Goal: Navigation & Orientation: Find specific page/section

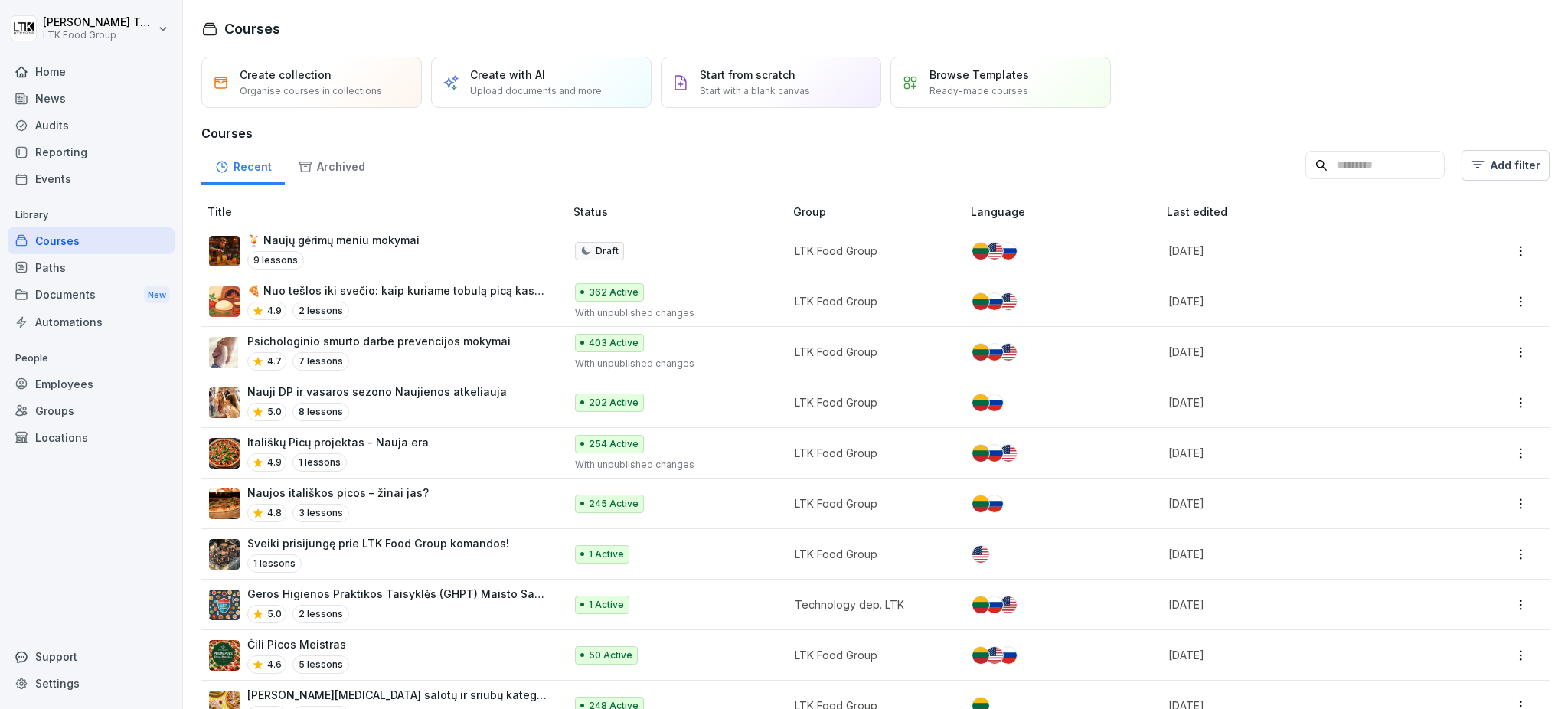
click at [65, 384] on div "Employees" at bounding box center [91, 384] width 167 height 26
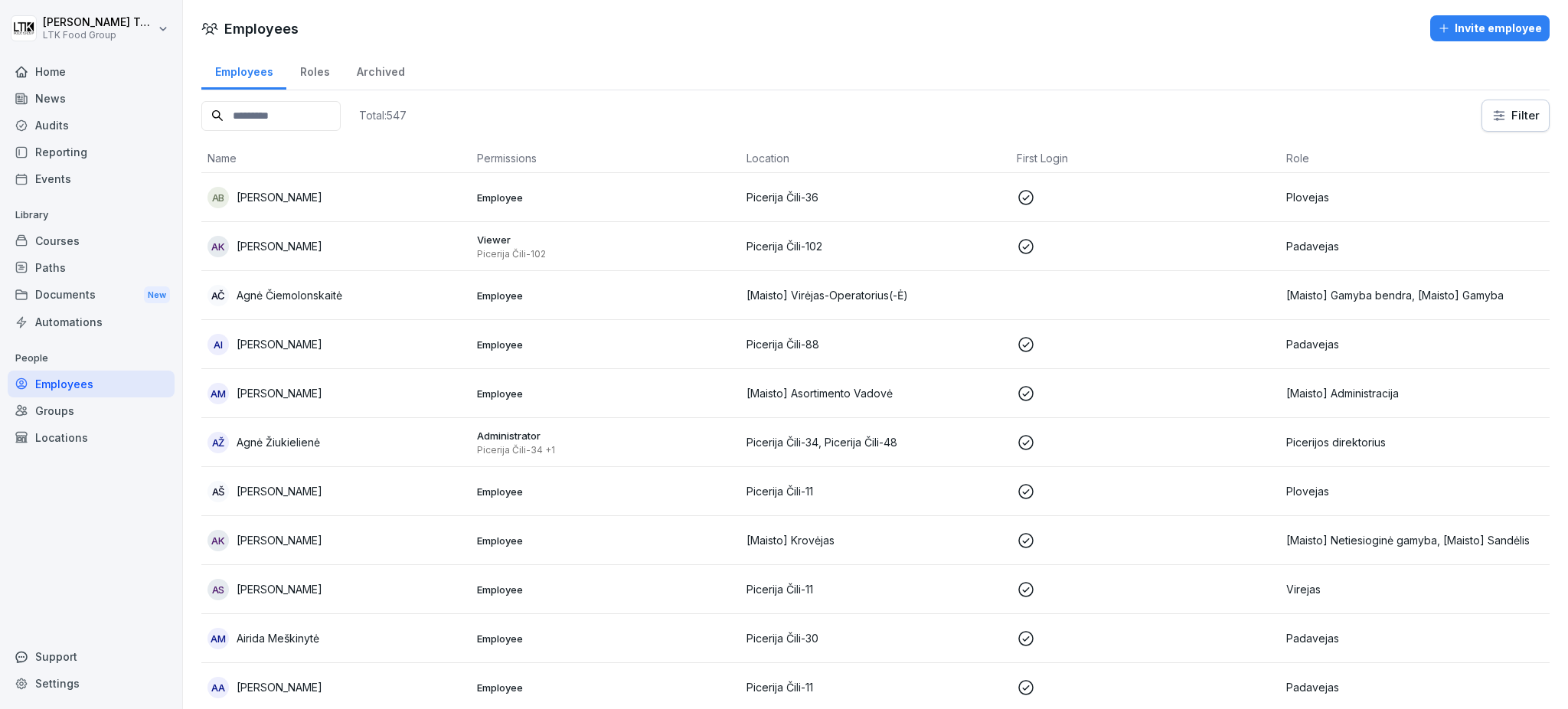
click at [254, 106] on input at bounding box center [271, 115] width 139 height 30
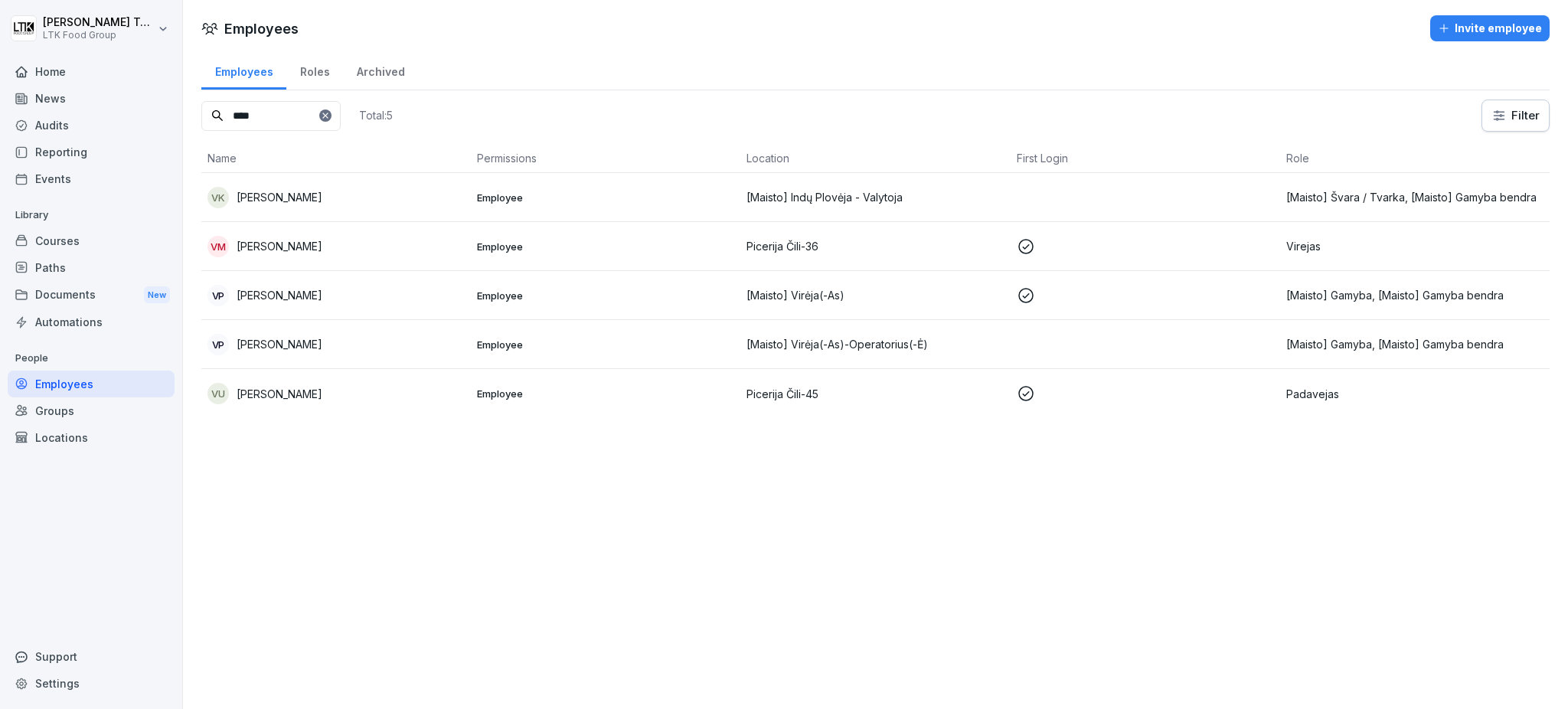
type input "****"
click at [305, 395] on p "[PERSON_NAME]" at bounding box center [279, 393] width 85 height 16
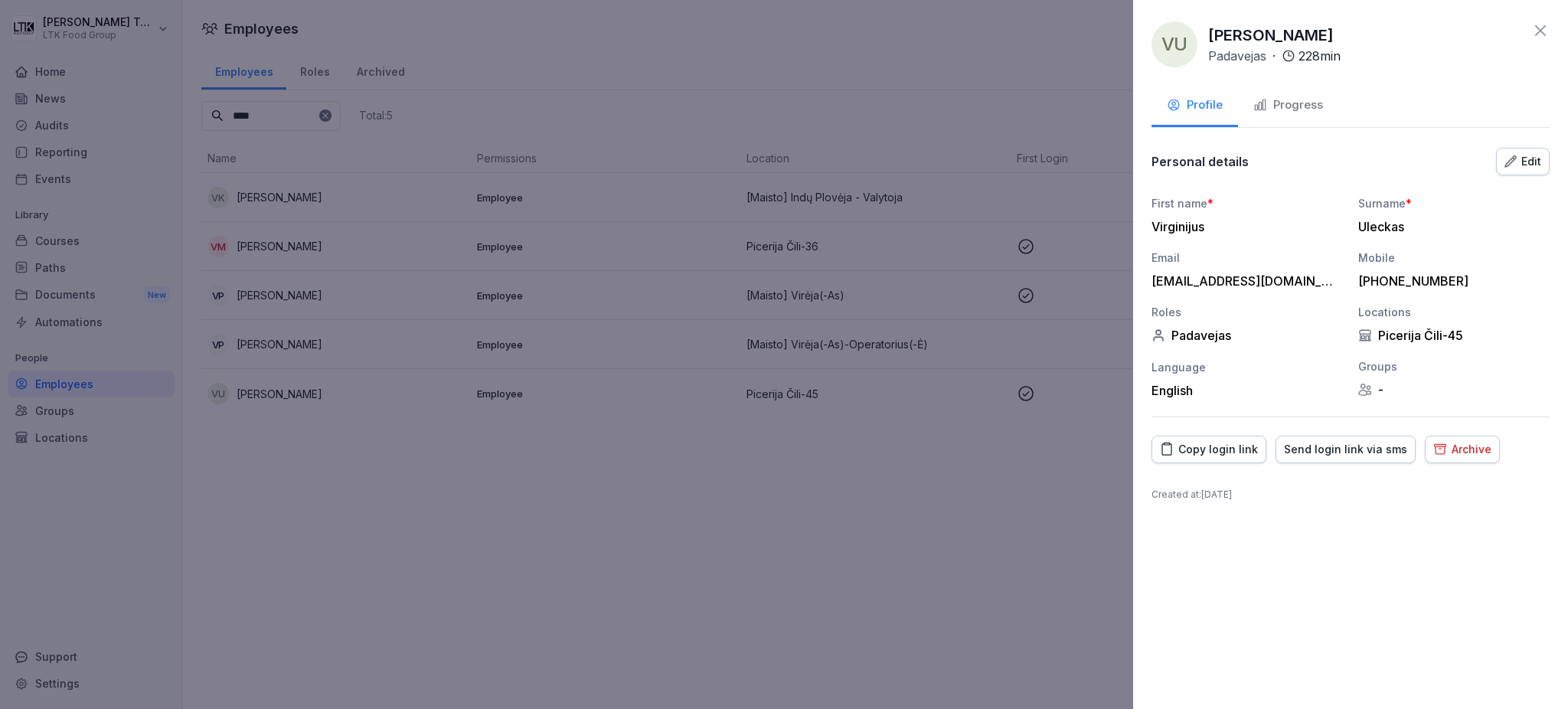
click at [1297, 108] on div "Progress" at bounding box center [1288, 105] width 70 height 18
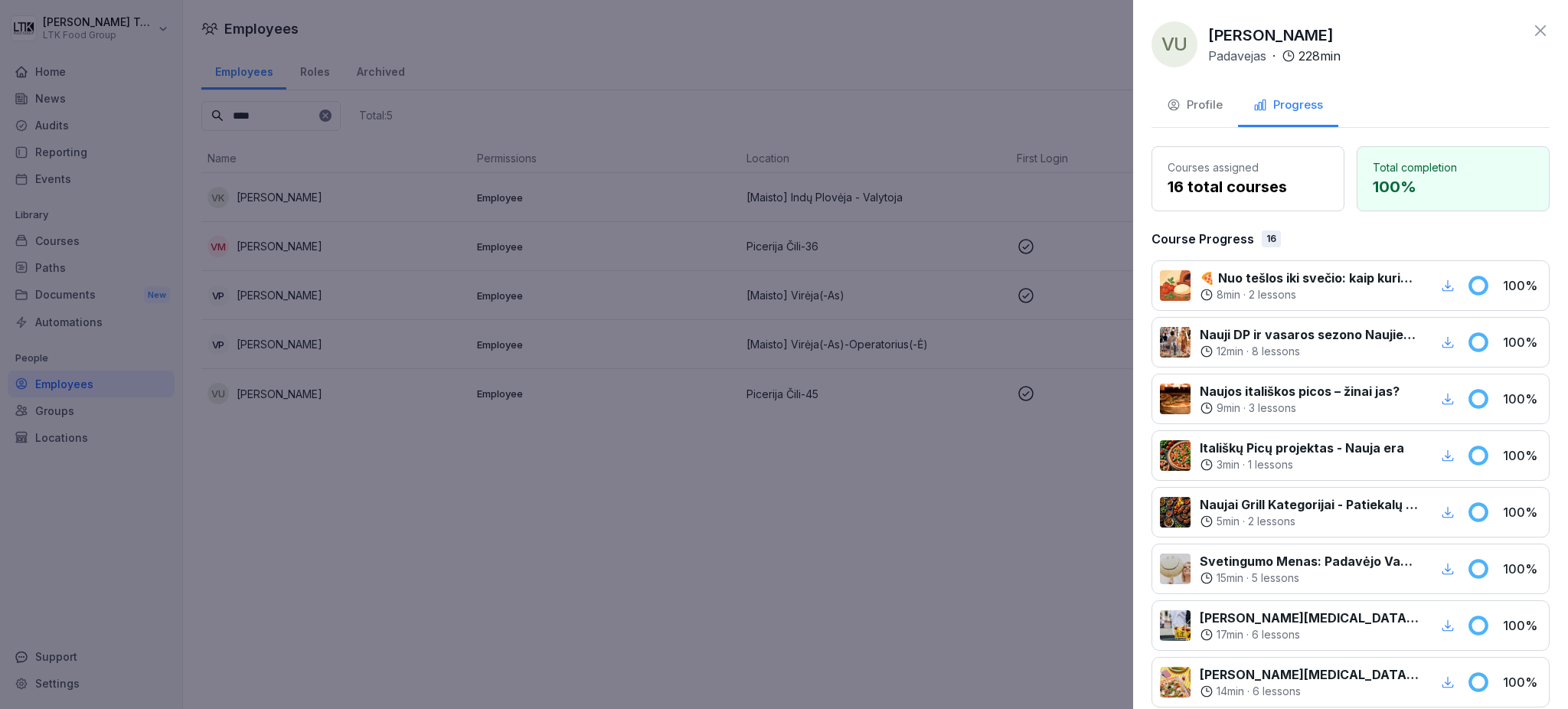
click at [54, 101] on div at bounding box center [784, 354] width 1568 height 709
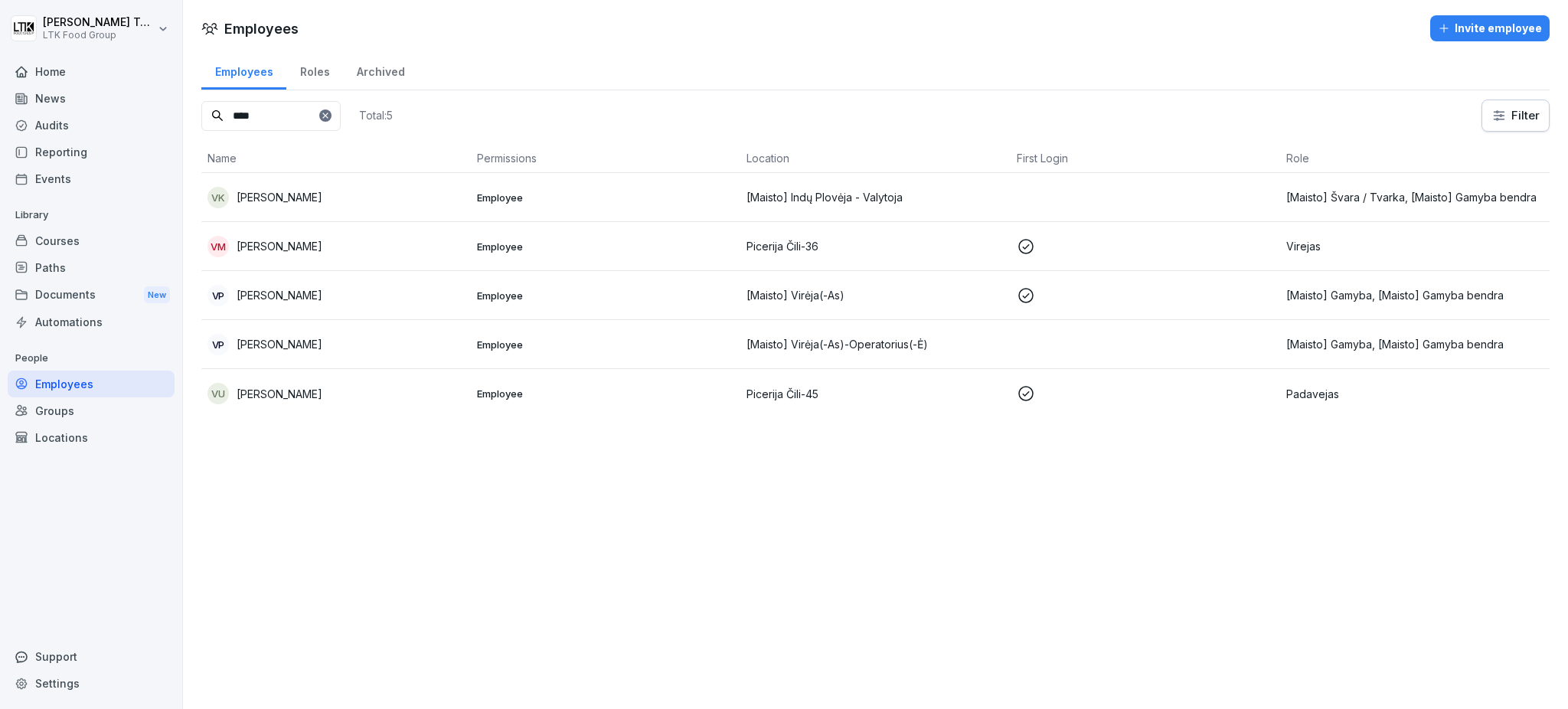
click at [55, 91] on div "News" at bounding box center [91, 97] width 167 height 26
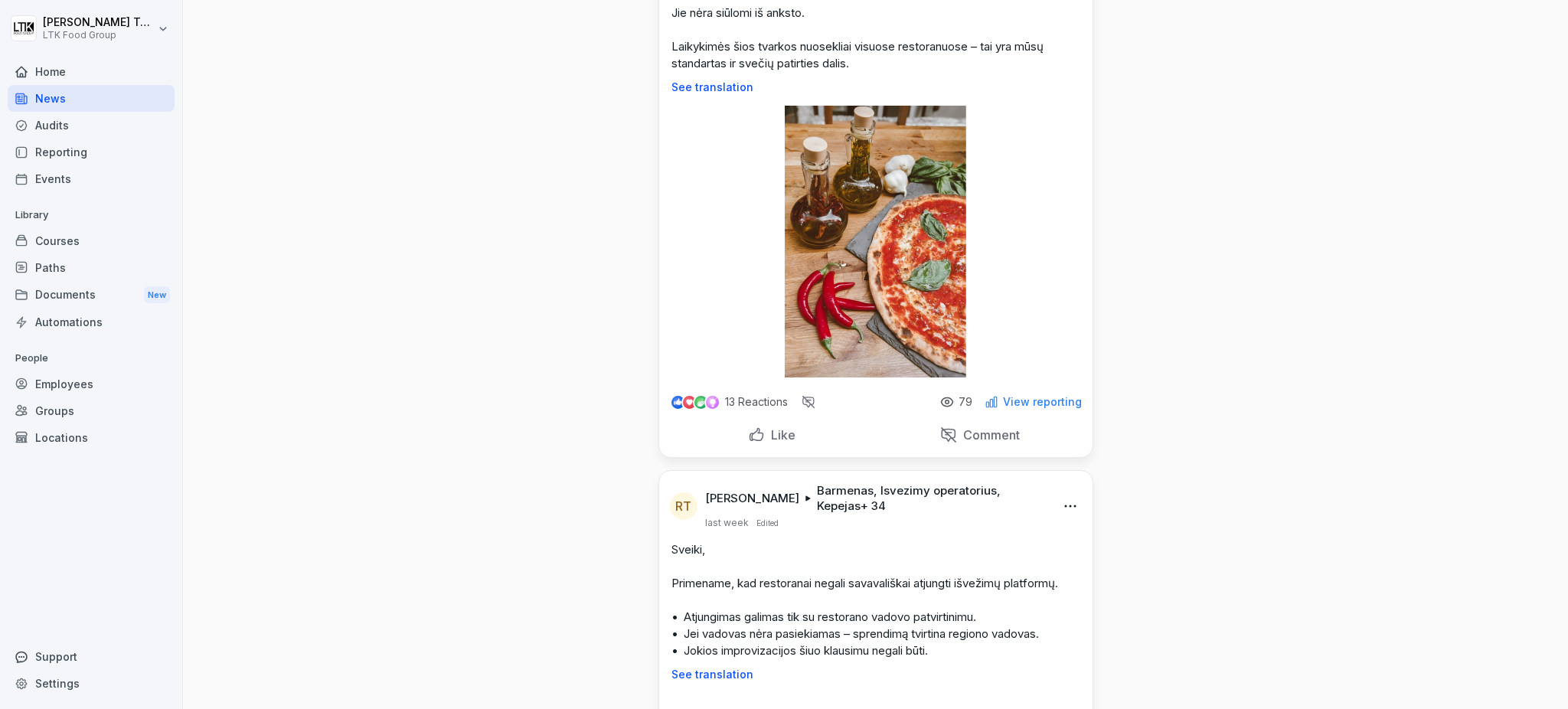
scroll to position [407, 0]
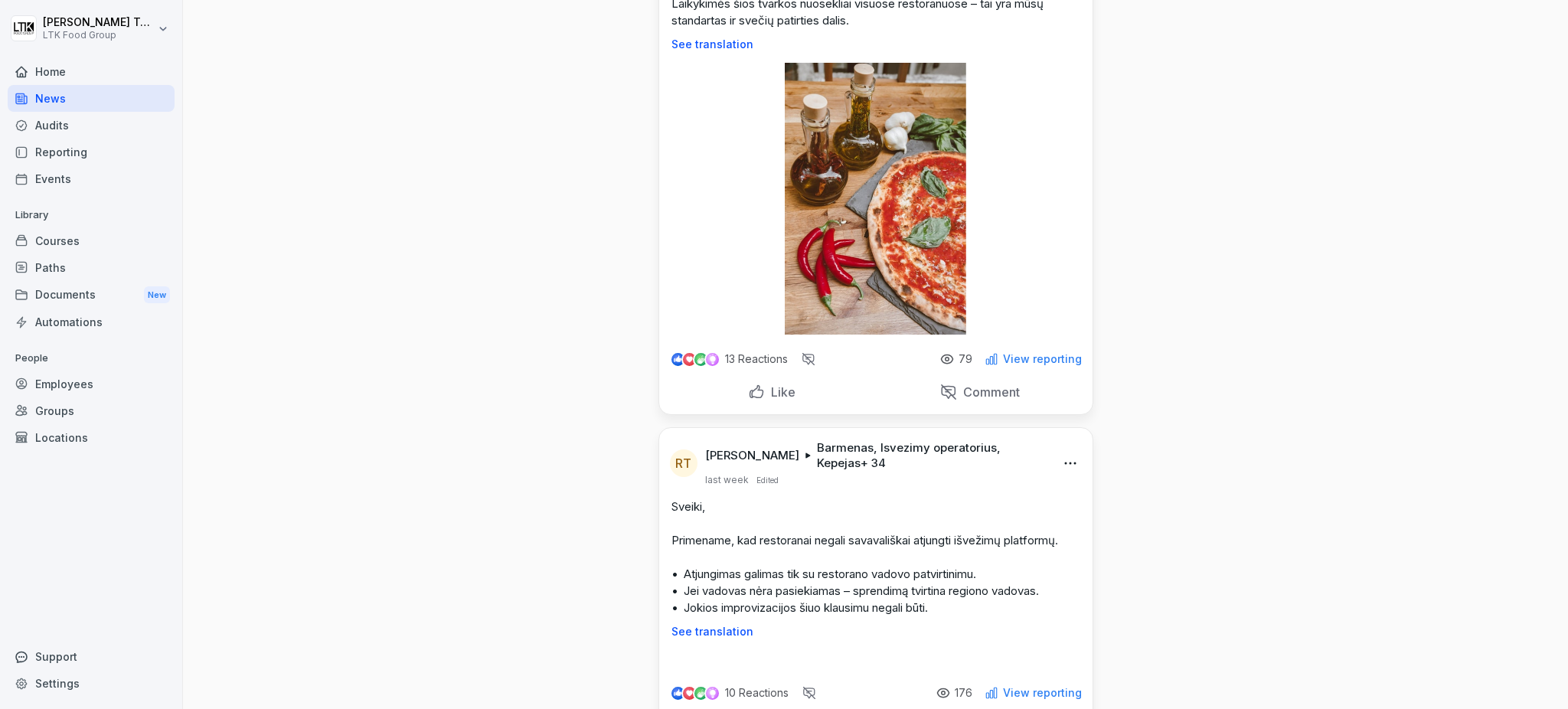
click at [992, 352] on icon at bounding box center [991, 359] width 14 height 14
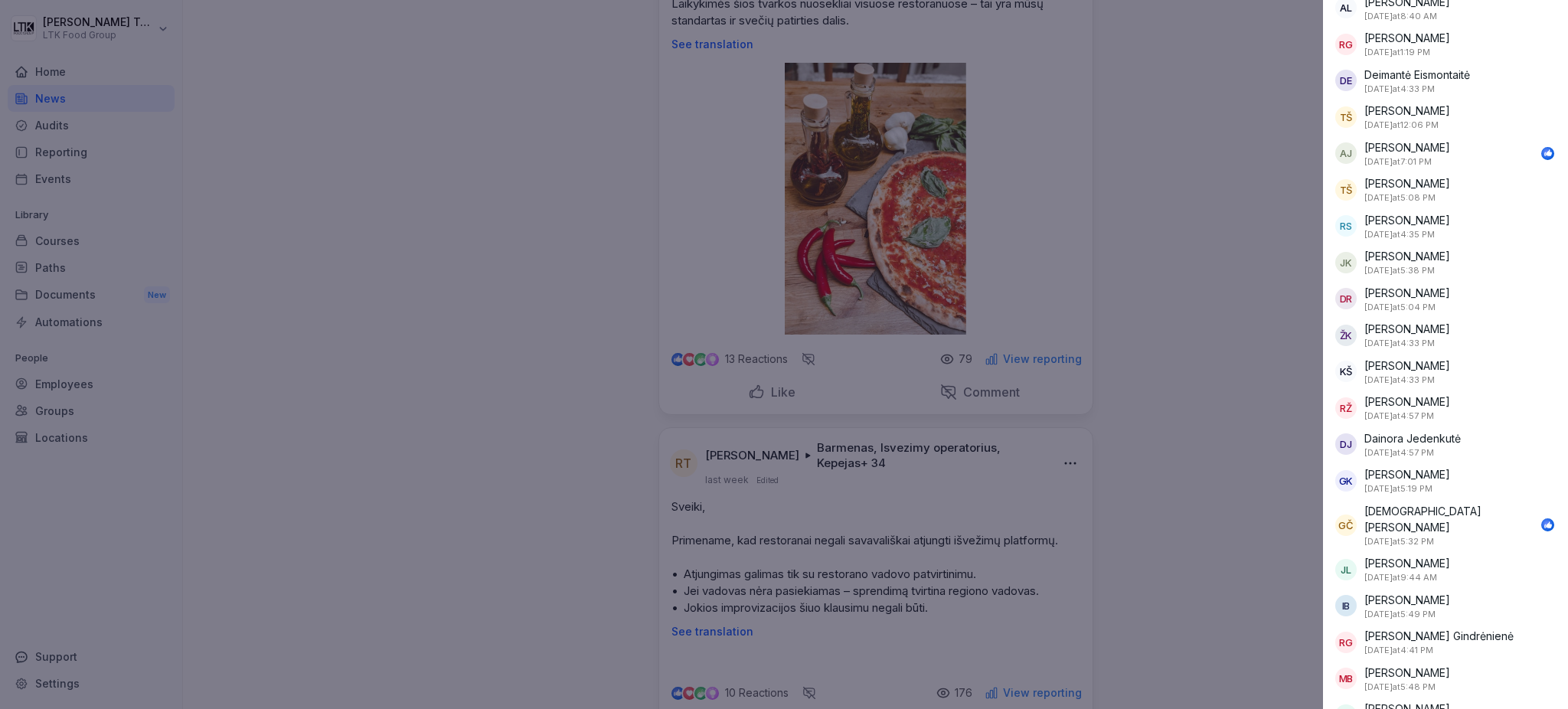
scroll to position [510, 0]
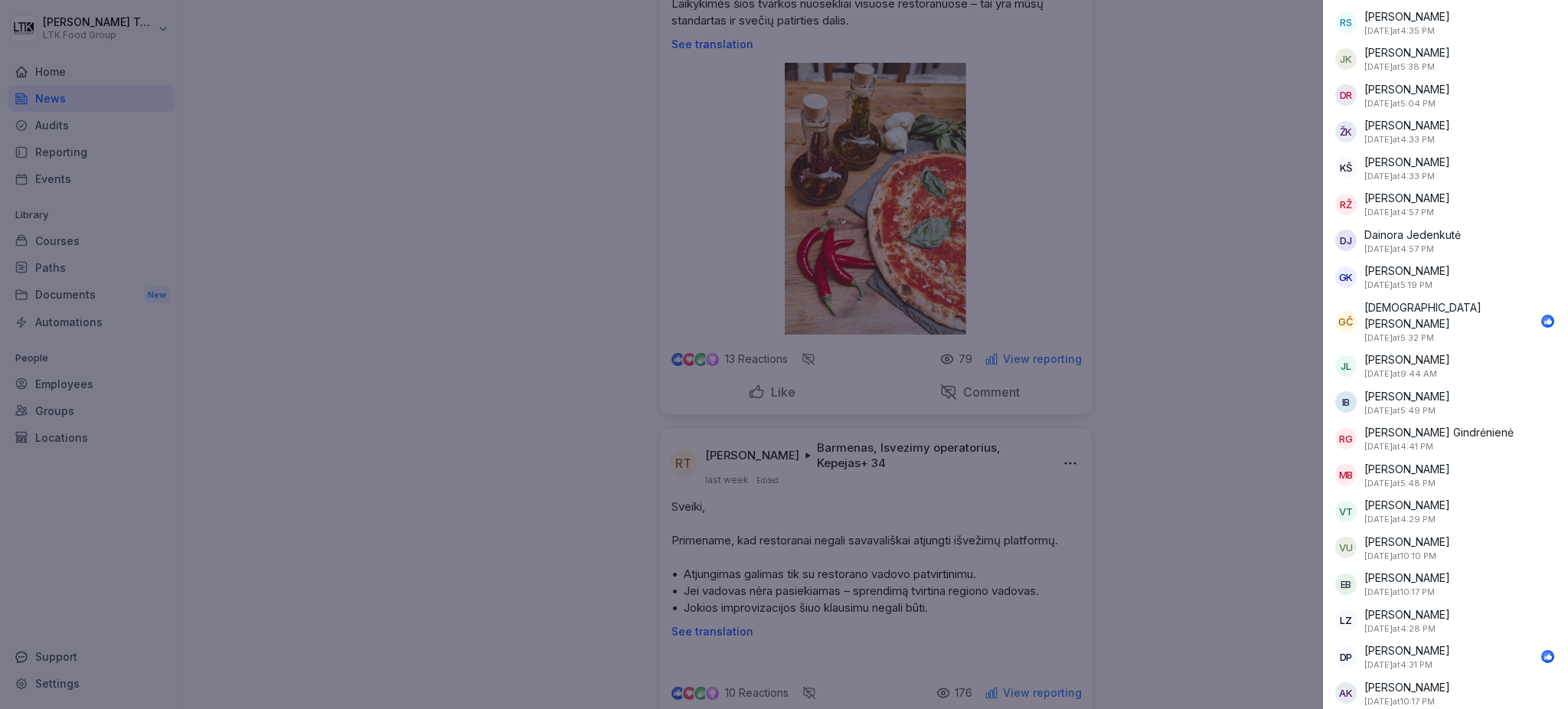
click at [1423, 533] on p "[PERSON_NAME]" at bounding box center [1407, 541] width 85 height 16
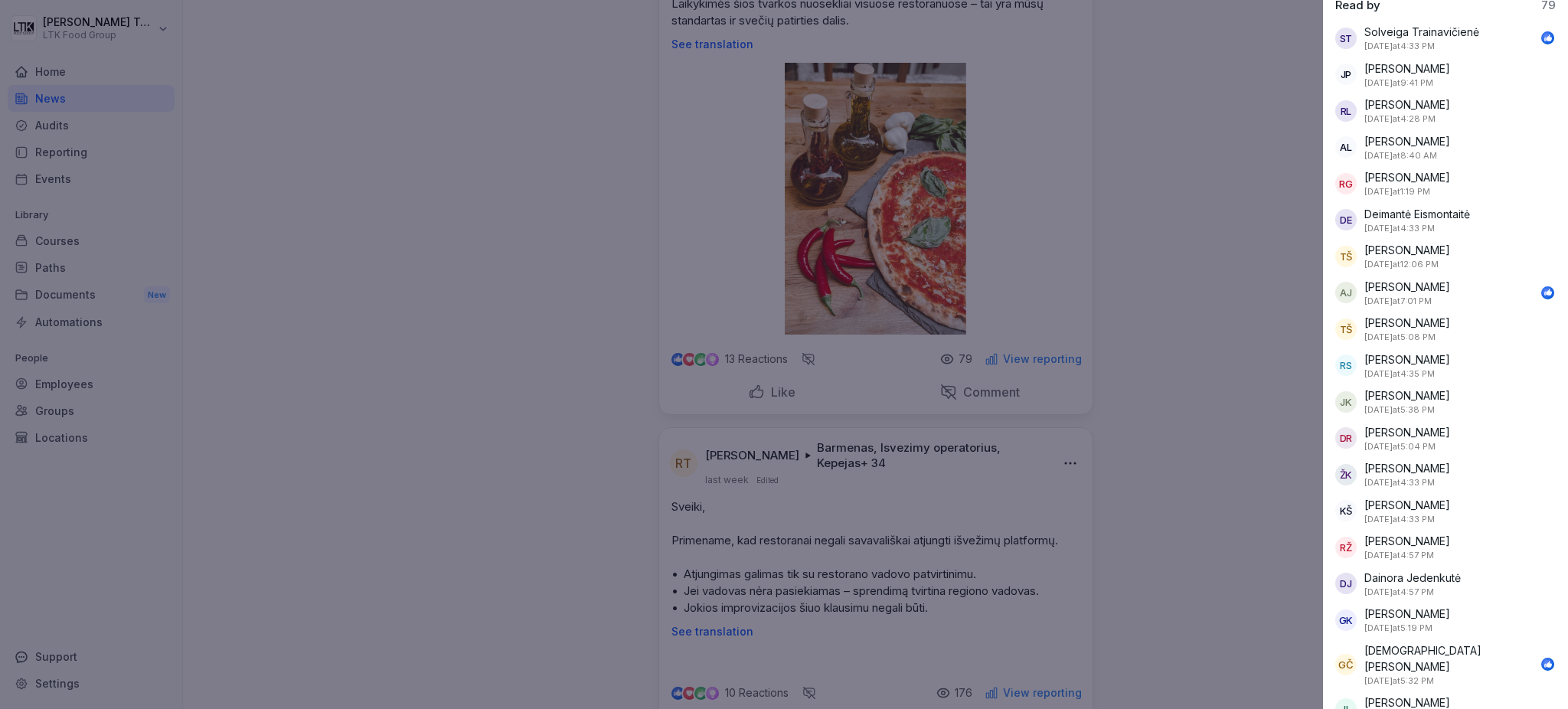
scroll to position [0, 0]
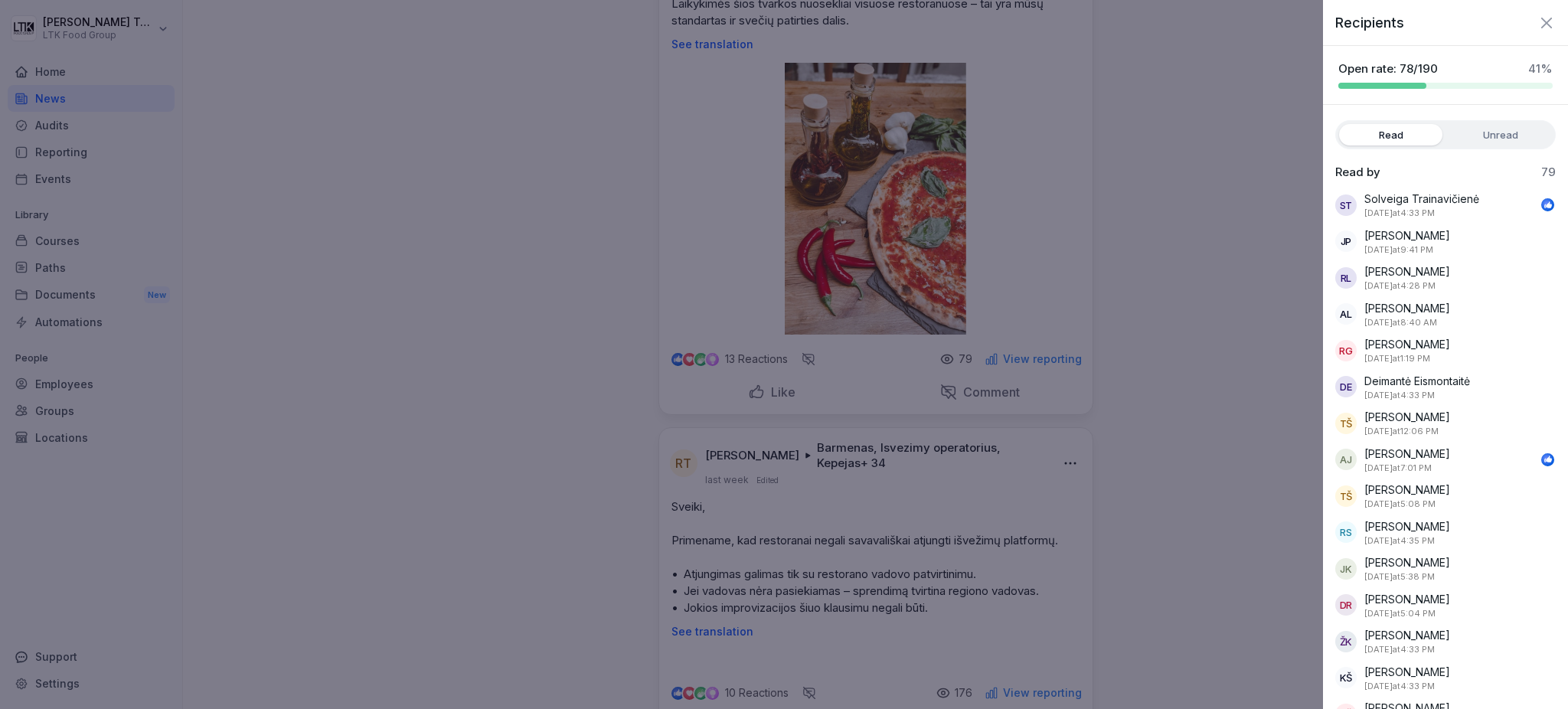
click at [1483, 143] on label "Unread" at bounding box center [1500, 134] width 103 height 21
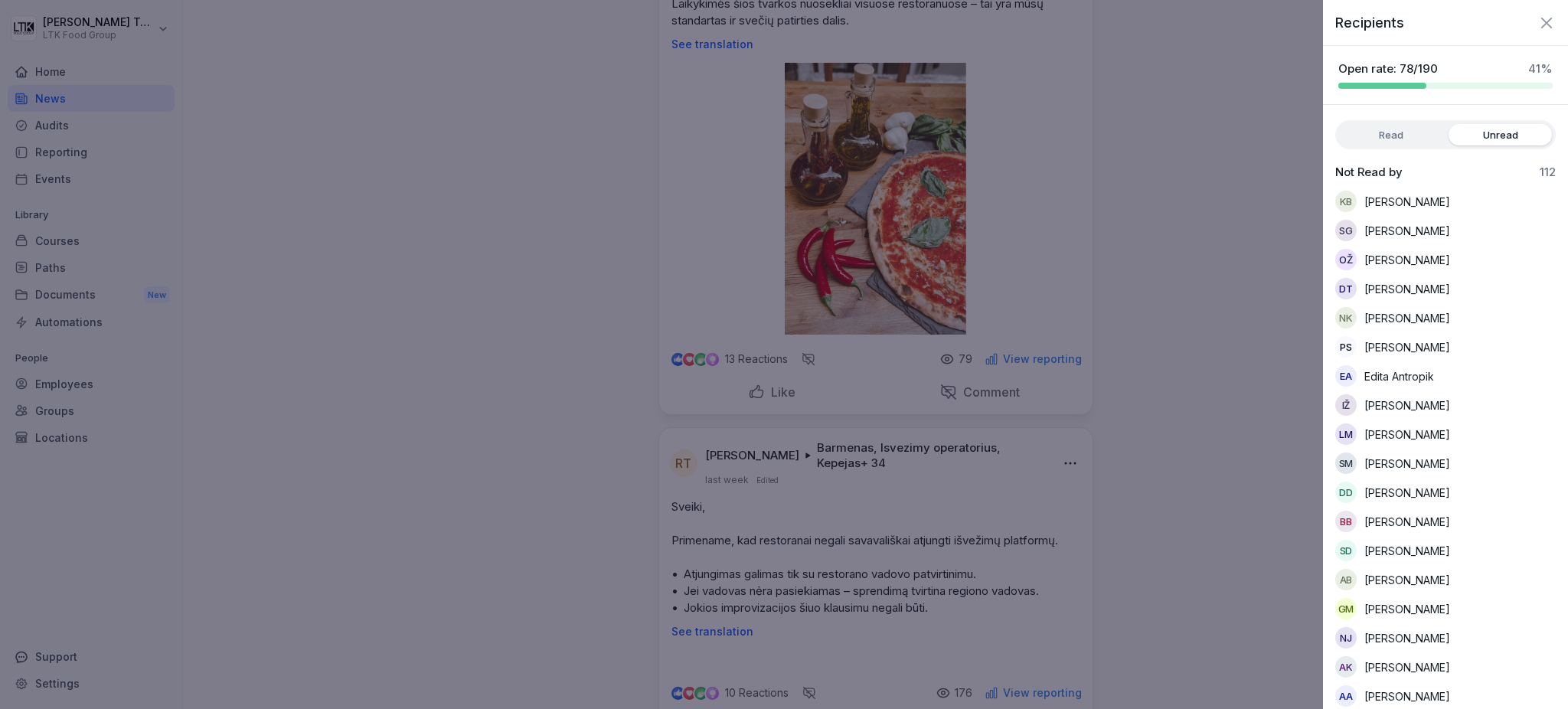
click at [1413, 127] on label "Read" at bounding box center [1390, 134] width 103 height 21
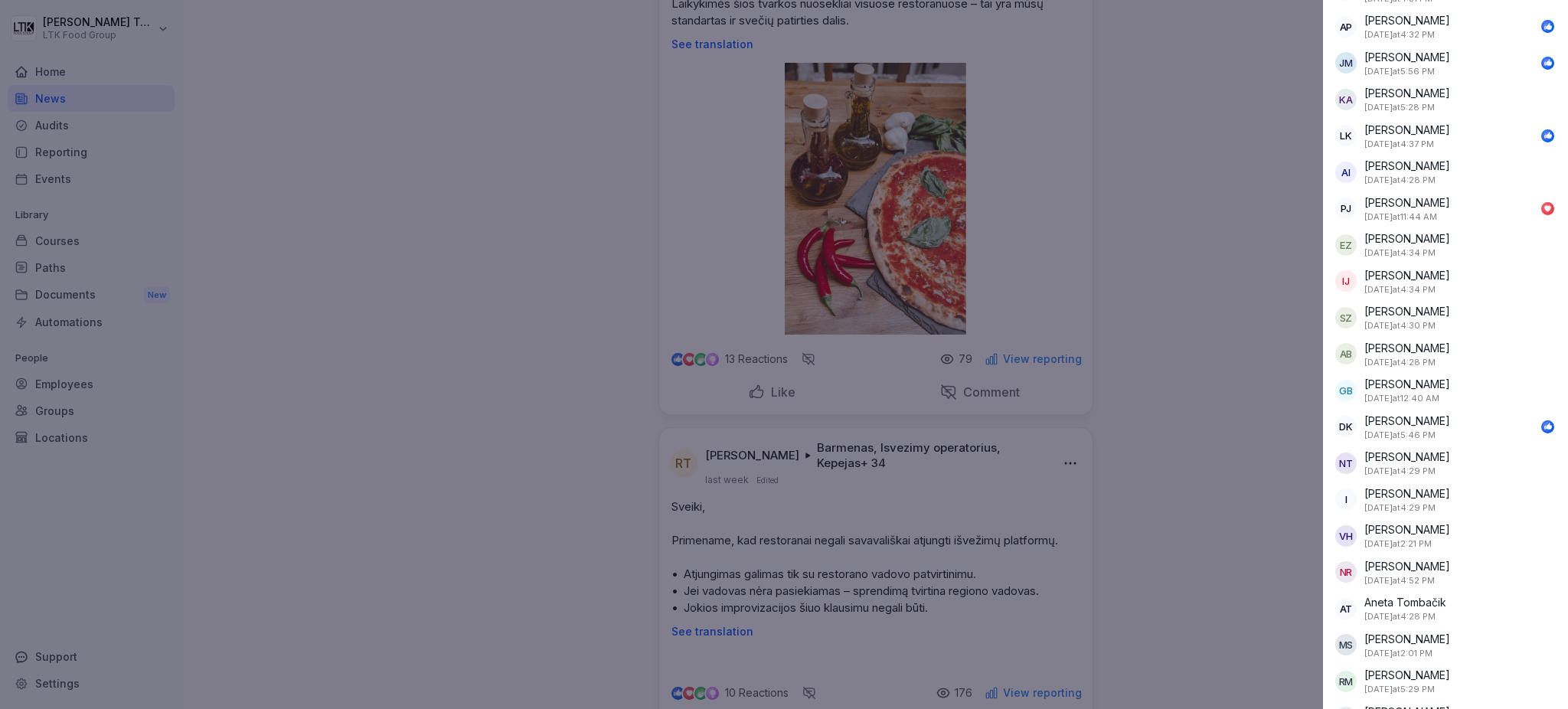
scroll to position [1531, 0]
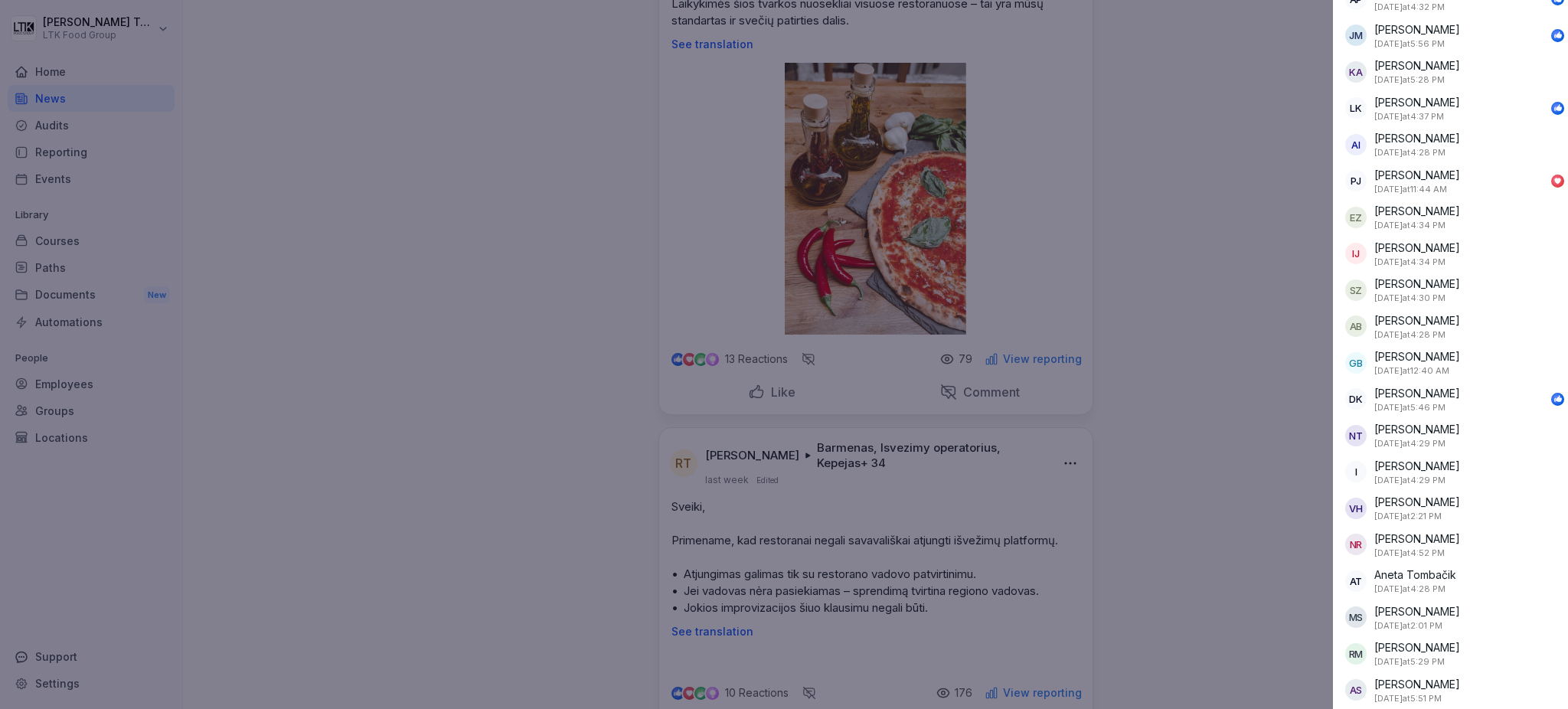
click at [836, 346] on div at bounding box center [784, 354] width 1568 height 709
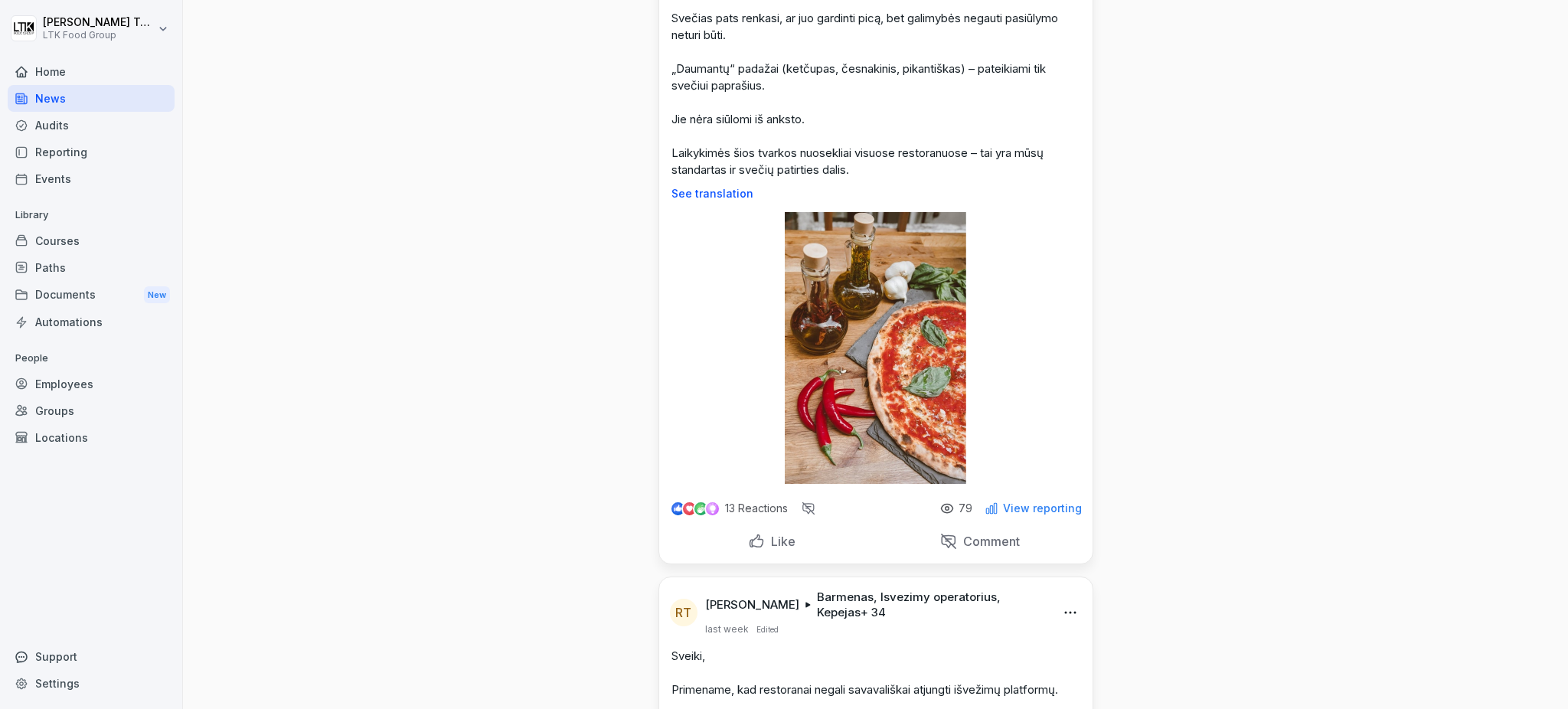
scroll to position [0, 0]
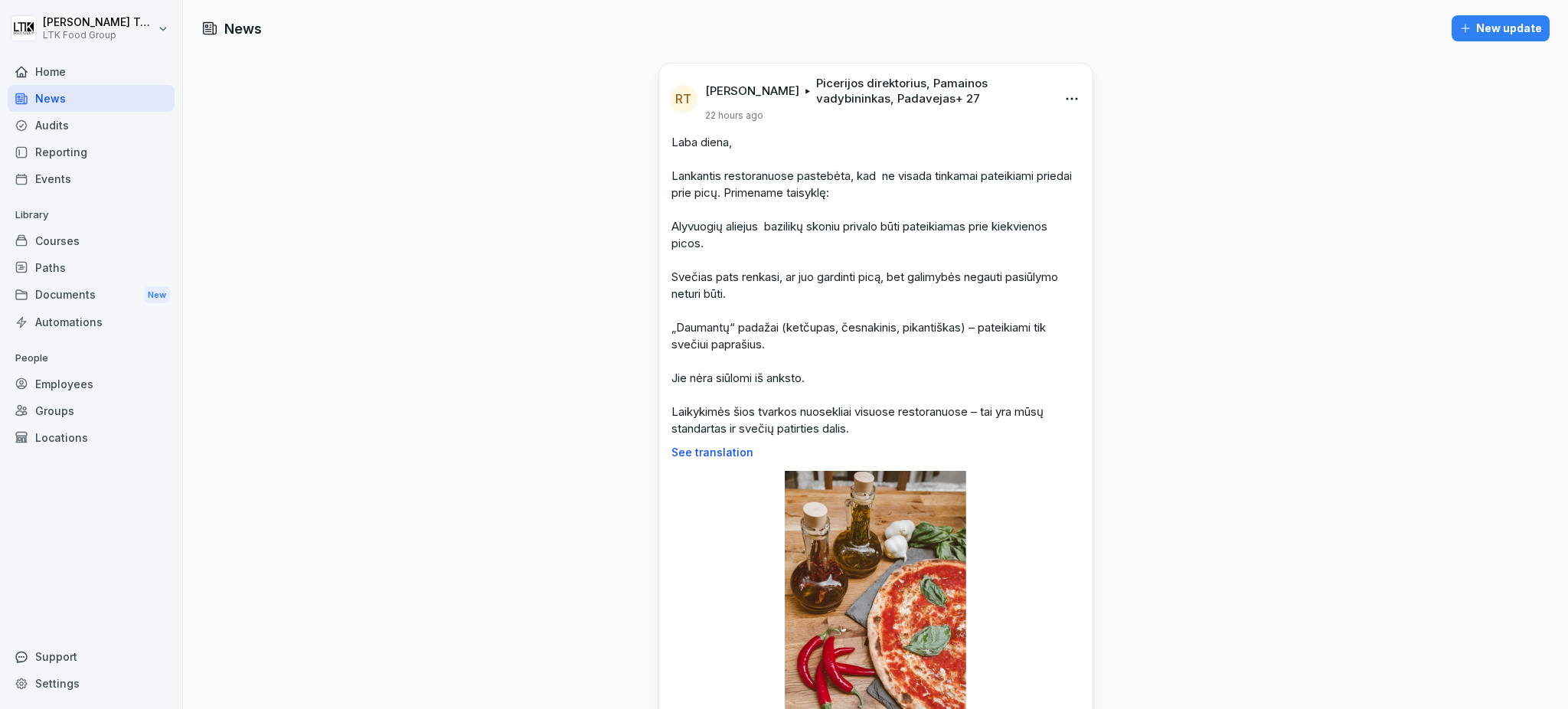
click at [708, 448] on p "See translation" at bounding box center [876, 452] width 408 height 12
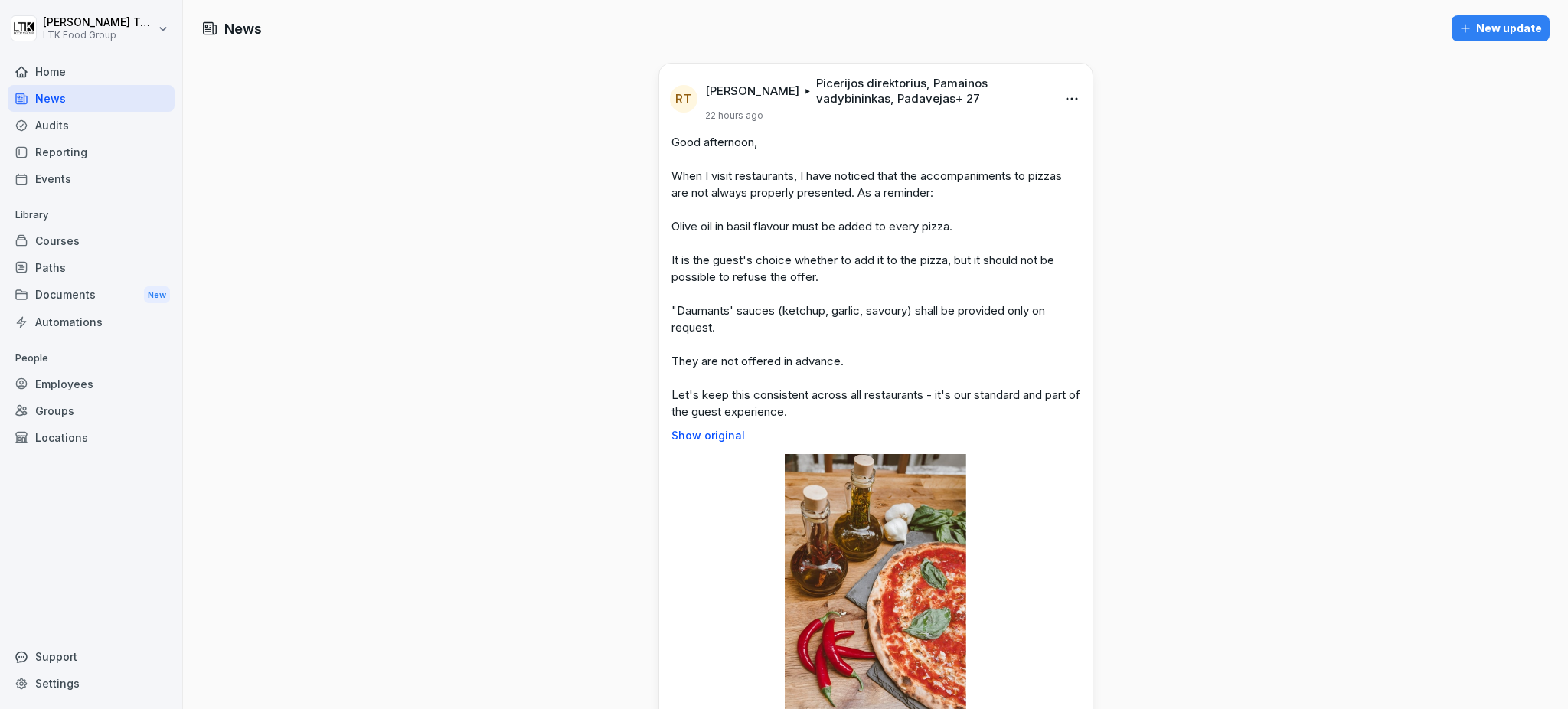
click at [824, 97] on p "Picerijos direktorius, Pamainos vadybininkas, Padavejas + 27" at bounding box center [931, 91] width 232 height 31
click at [85, 293] on div "Documents New" at bounding box center [91, 295] width 167 height 28
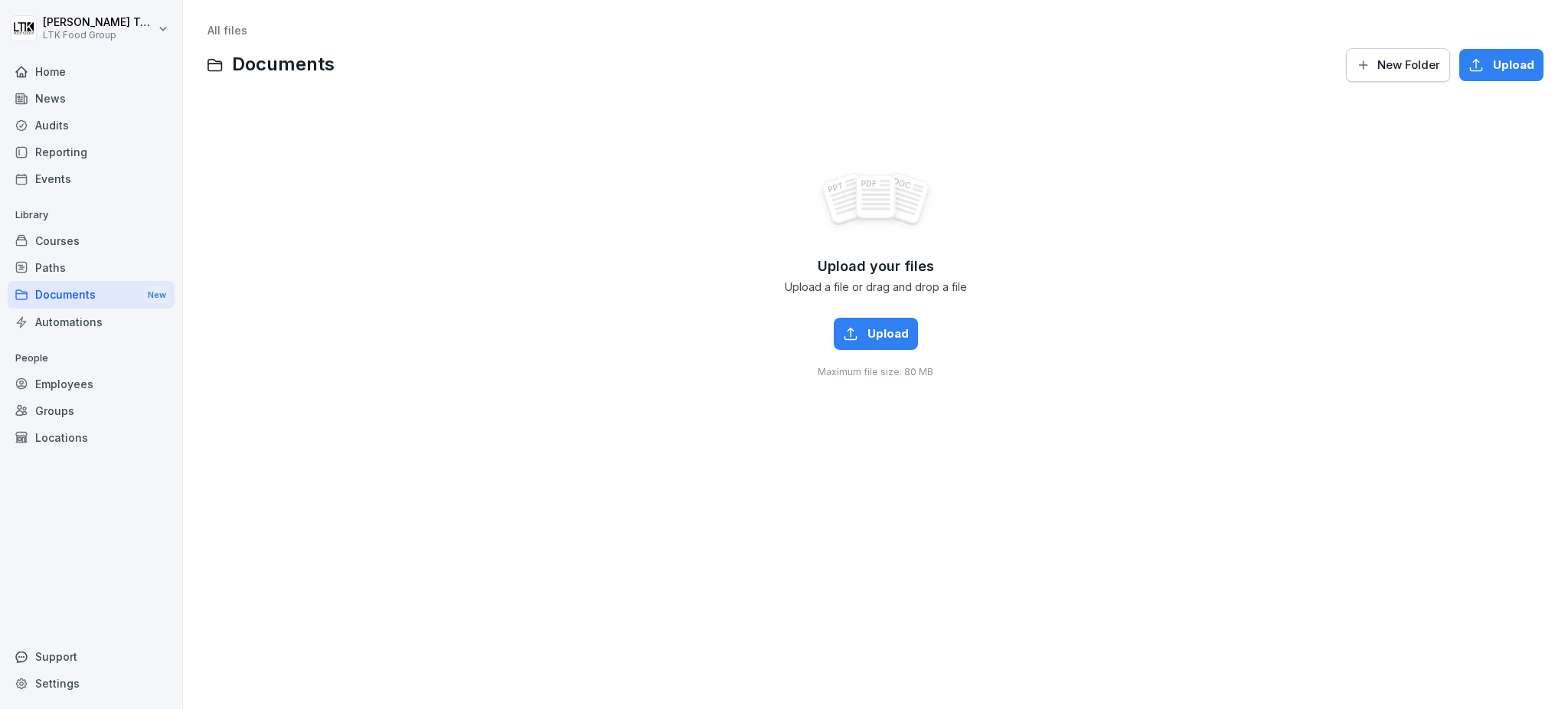
click at [62, 108] on div "News" at bounding box center [91, 97] width 167 height 26
